Goal: Navigation & Orientation: Find specific page/section

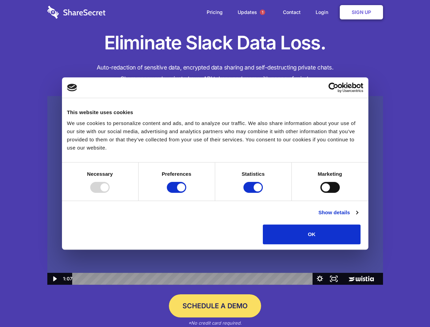
click at [215, 163] on img at bounding box center [214, 190] width 335 height 189
click at [110, 193] on div at bounding box center [99, 187] width 19 height 11
click at [186, 193] on input "Preferences" at bounding box center [176, 187] width 19 height 11
checkbox input "false"
click at [254, 193] on input "Statistics" at bounding box center [252, 187] width 19 height 11
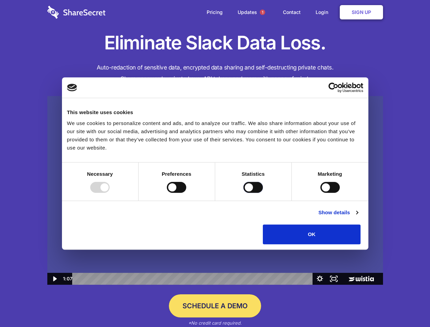
checkbox input "false"
click at [320, 193] on input "Marketing" at bounding box center [329, 187] width 19 height 11
checkbox input "true"
click at [357, 216] on link "Show details" at bounding box center [337, 212] width 39 height 8
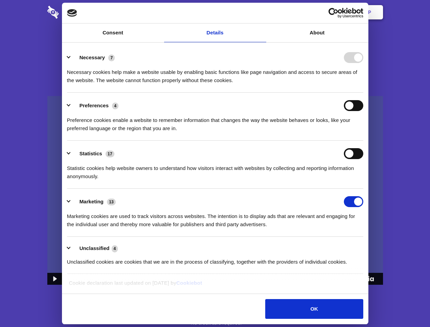
click at [363, 93] on li "Necessary 7 Necessary cookies help make a website usable by enabling basic func…" at bounding box center [215, 69] width 296 height 48
click at [262, 12] on span "1" at bounding box center [262, 12] width 5 height 5
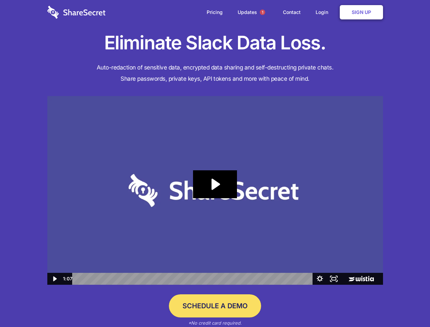
click at [215, 190] on icon "Play Video: Sharesecret Slack Extension" at bounding box center [215, 184] width 44 height 28
